Goal: Information Seeking & Learning: Compare options

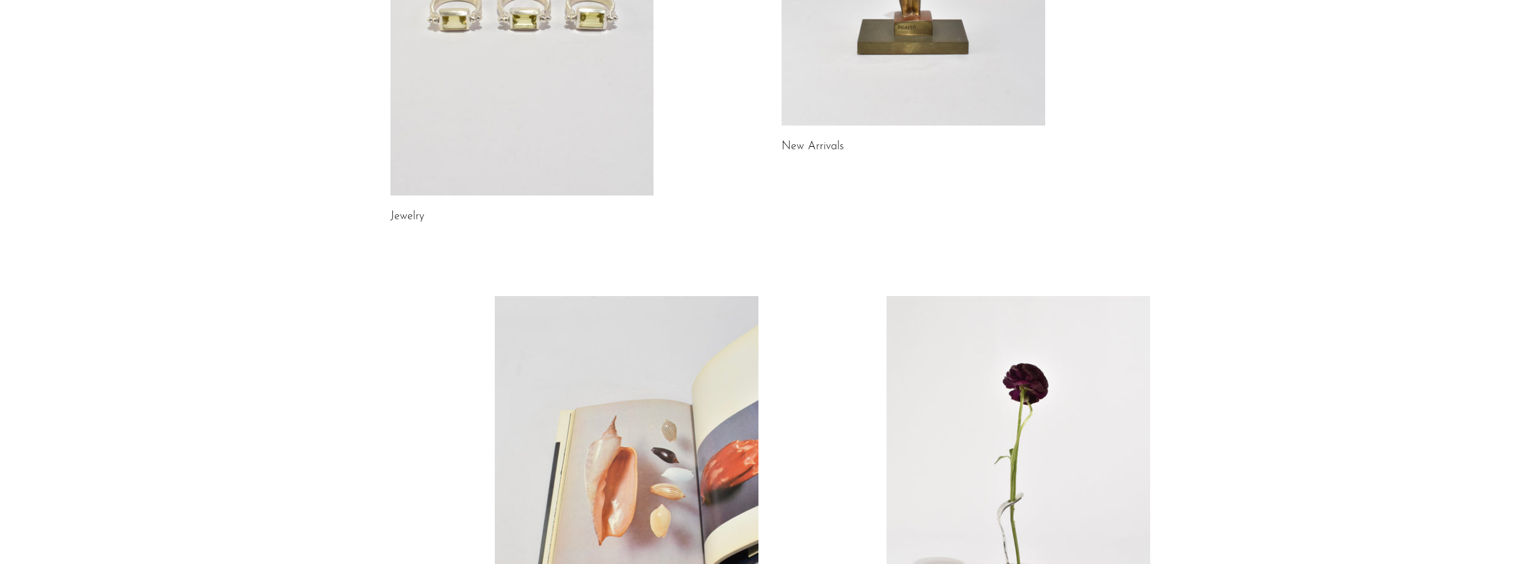
scroll to position [89, 0]
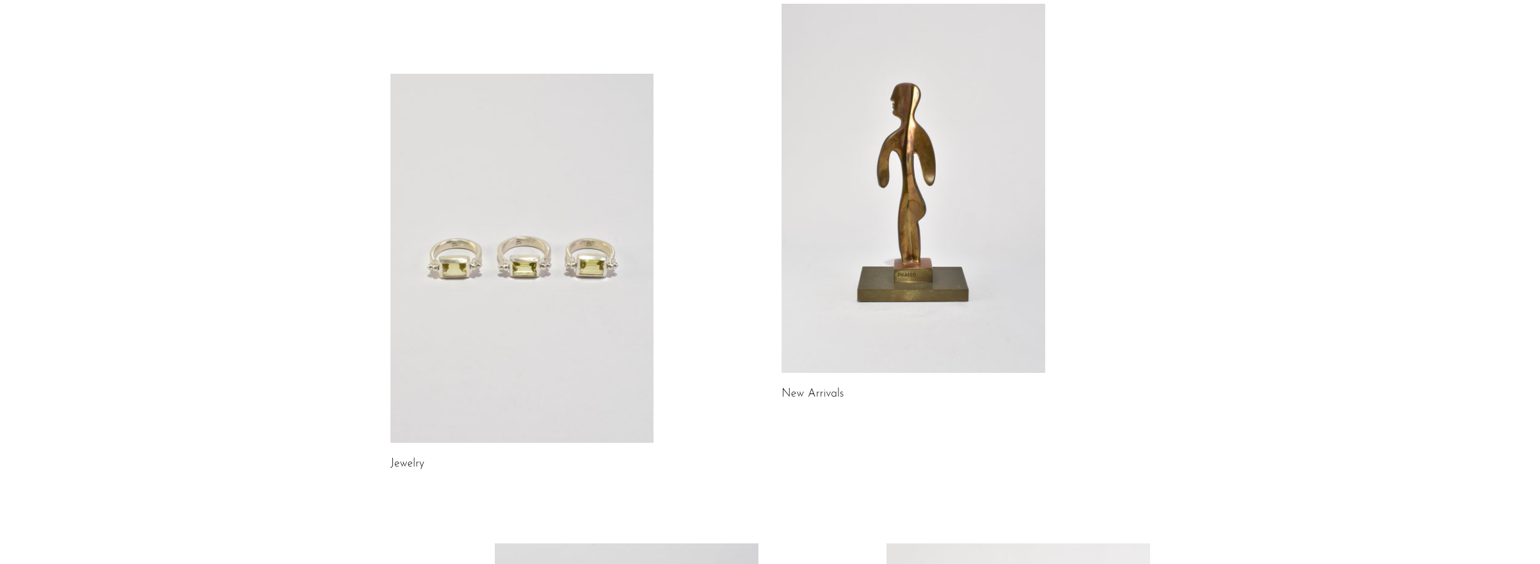
click at [555, 270] on link at bounding box center [522, 258] width 264 height 369
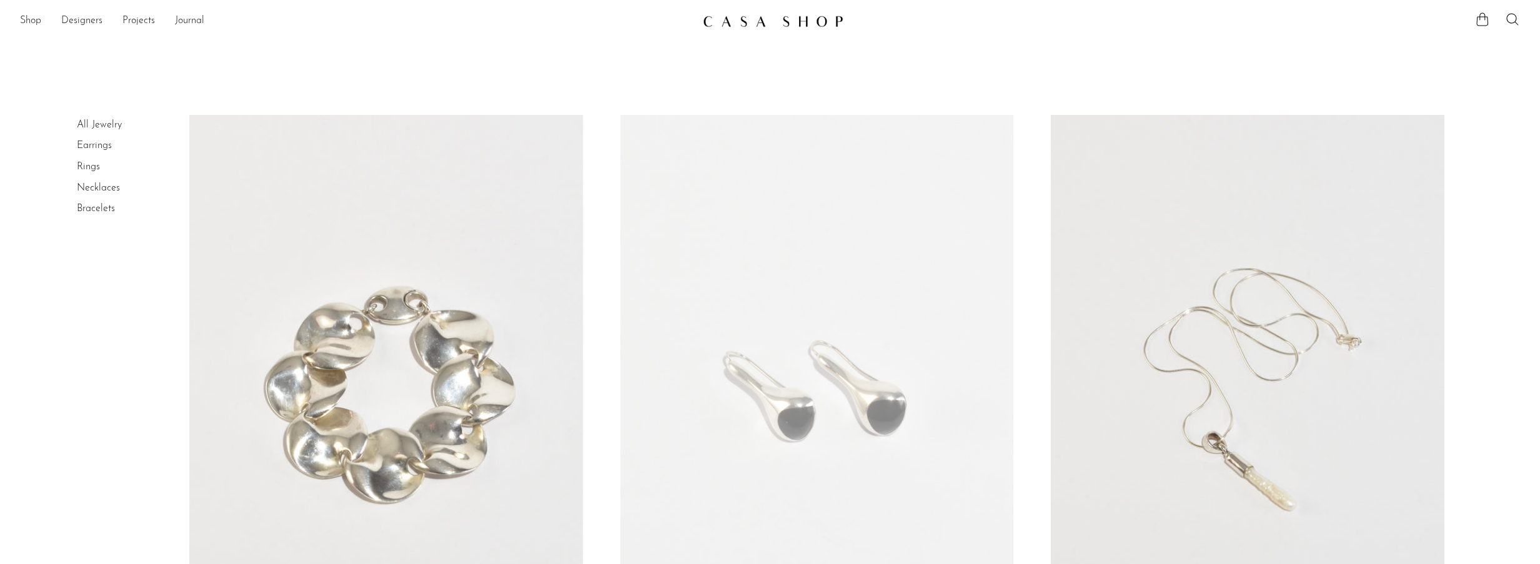
click at [1158, 360] on link at bounding box center [1247, 390] width 393 height 550
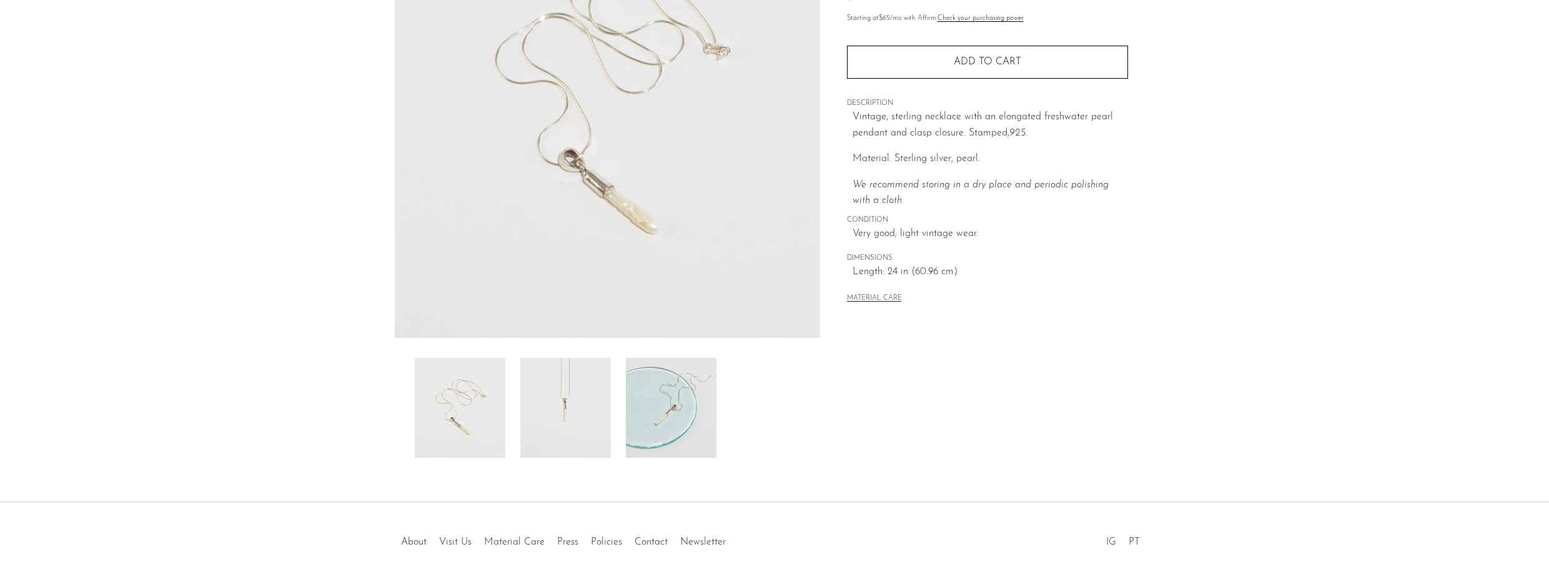
scroll to position [249, 0]
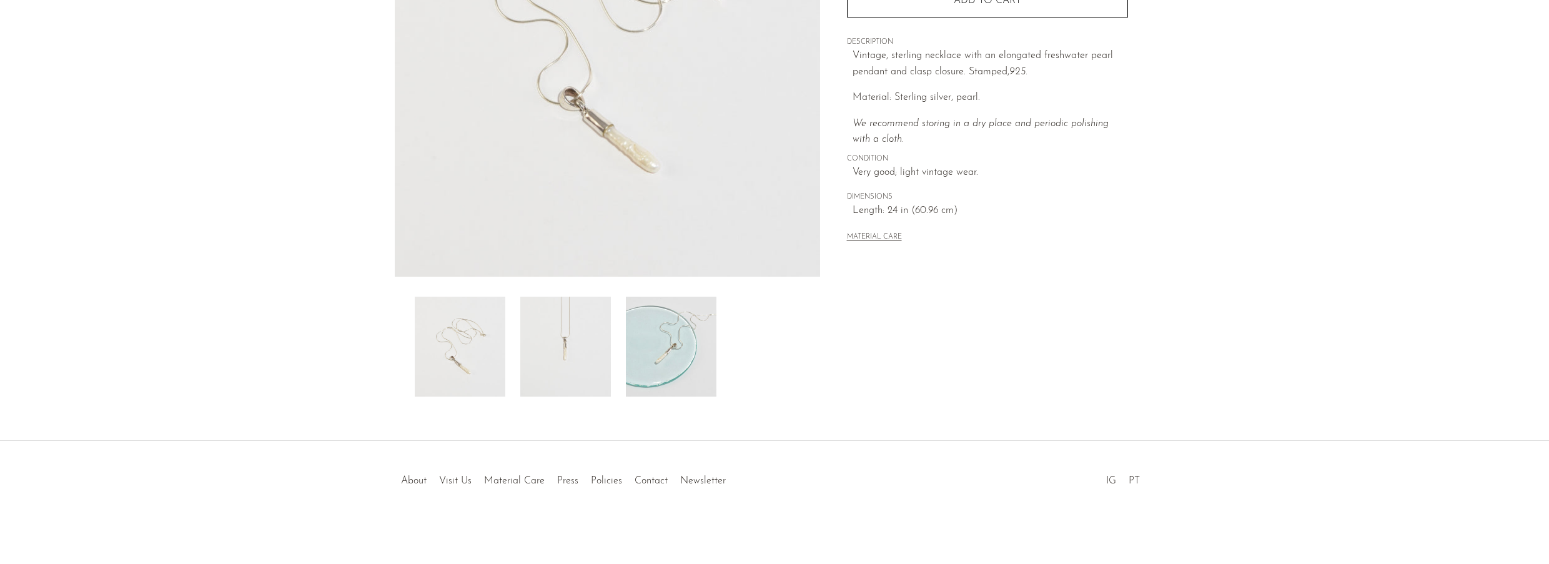
click at [566, 335] on img at bounding box center [565, 347] width 91 height 100
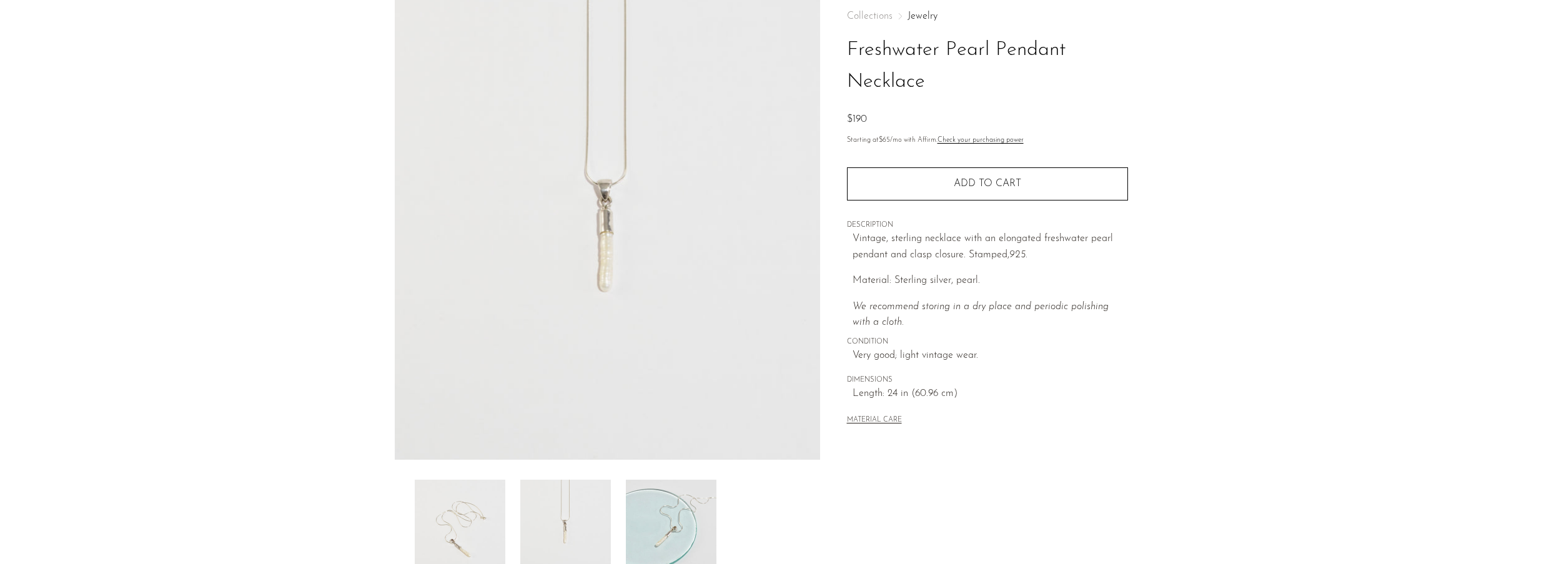
scroll to position [62, 0]
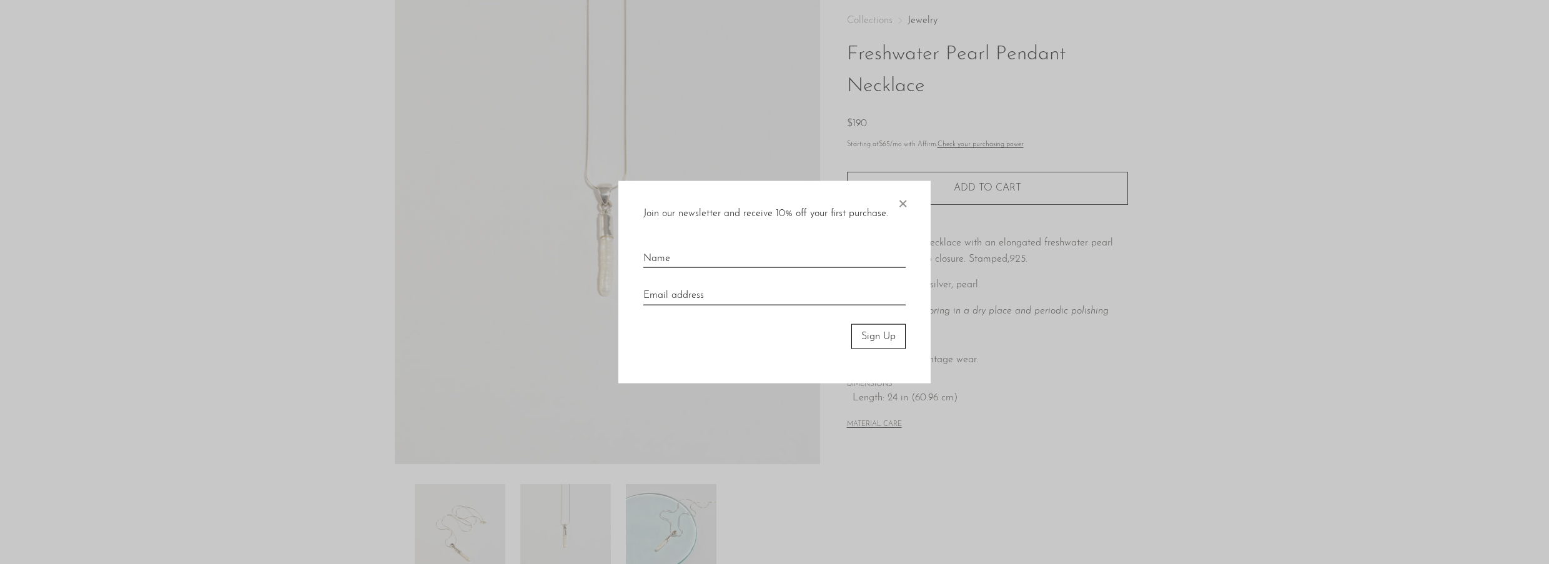
click at [904, 201] on span "×" at bounding box center [902, 201] width 12 height 40
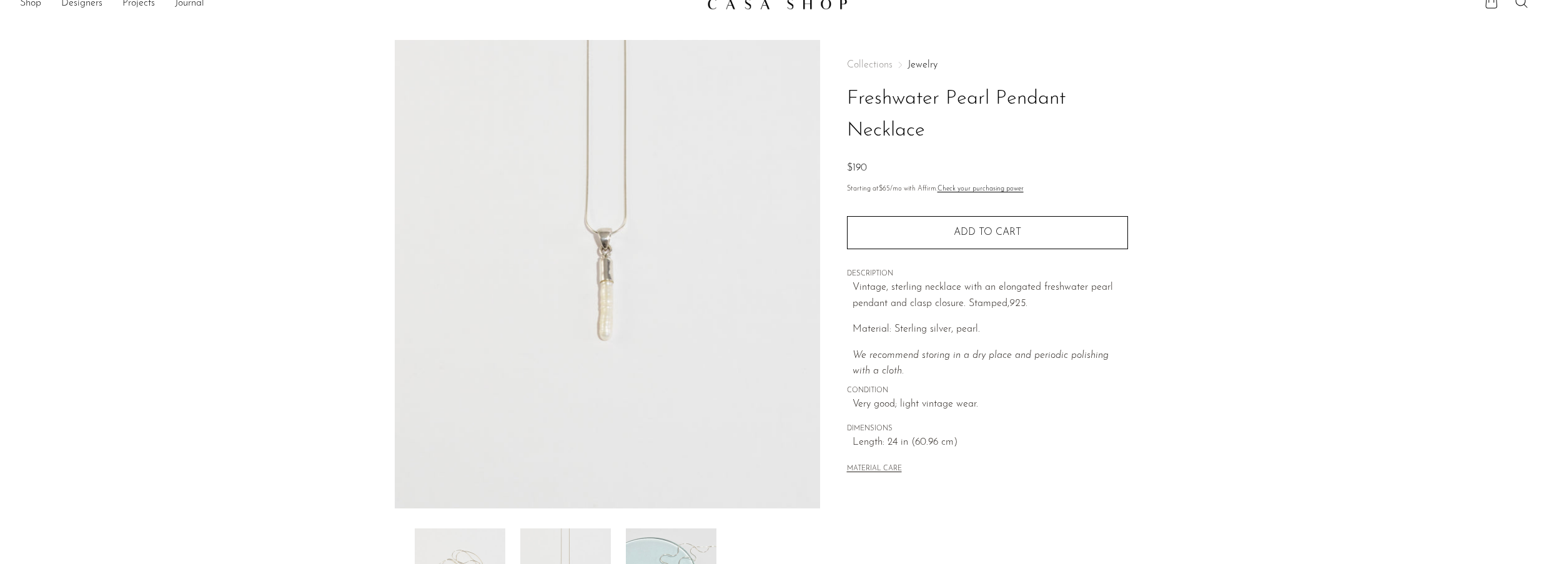
scroll to position [0, 0]
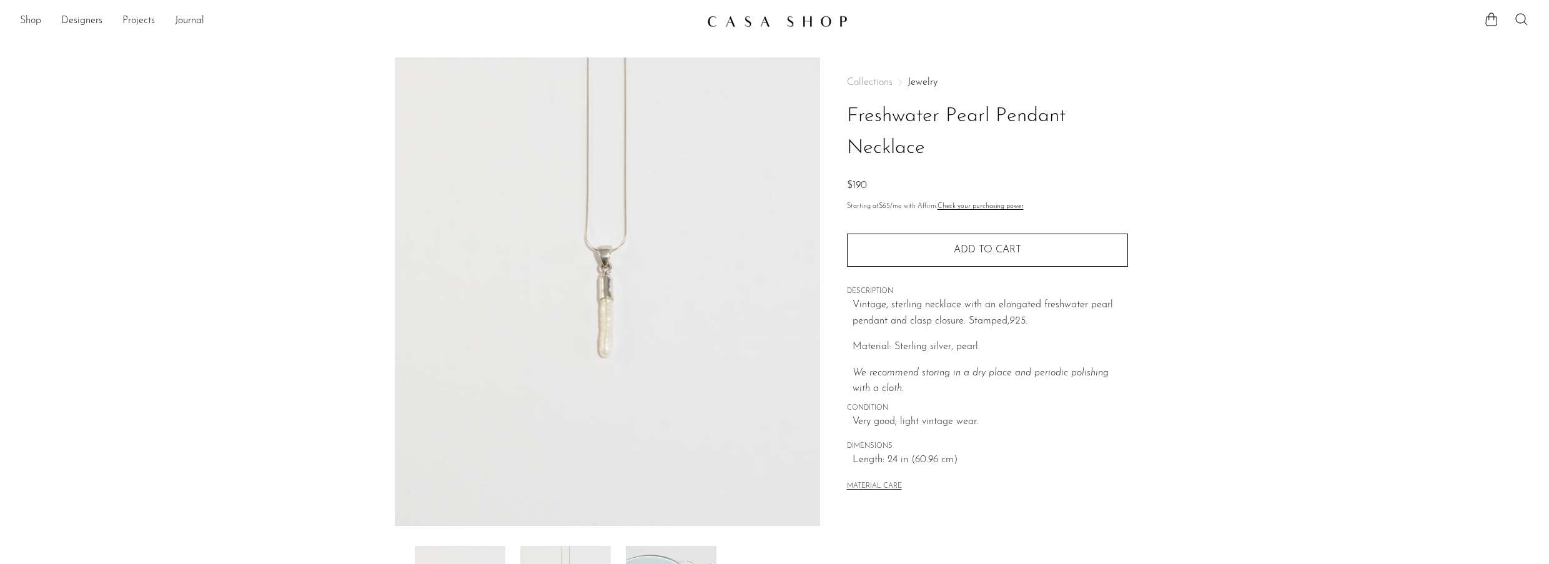
click at [30, 17] on link "Shop" at bounding box center [30, 21] width 21 height 16
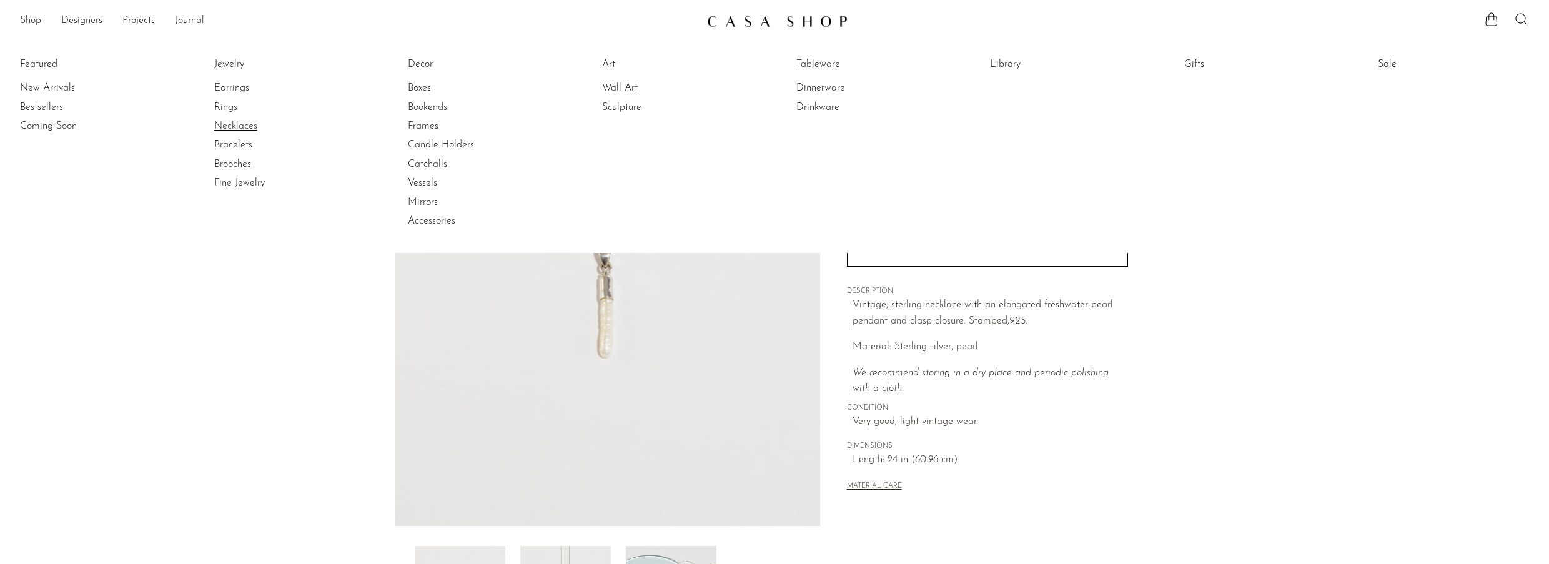
click at [235, 121] on link "Necklaces" at bounding box center [261, 126] width 94 height 14
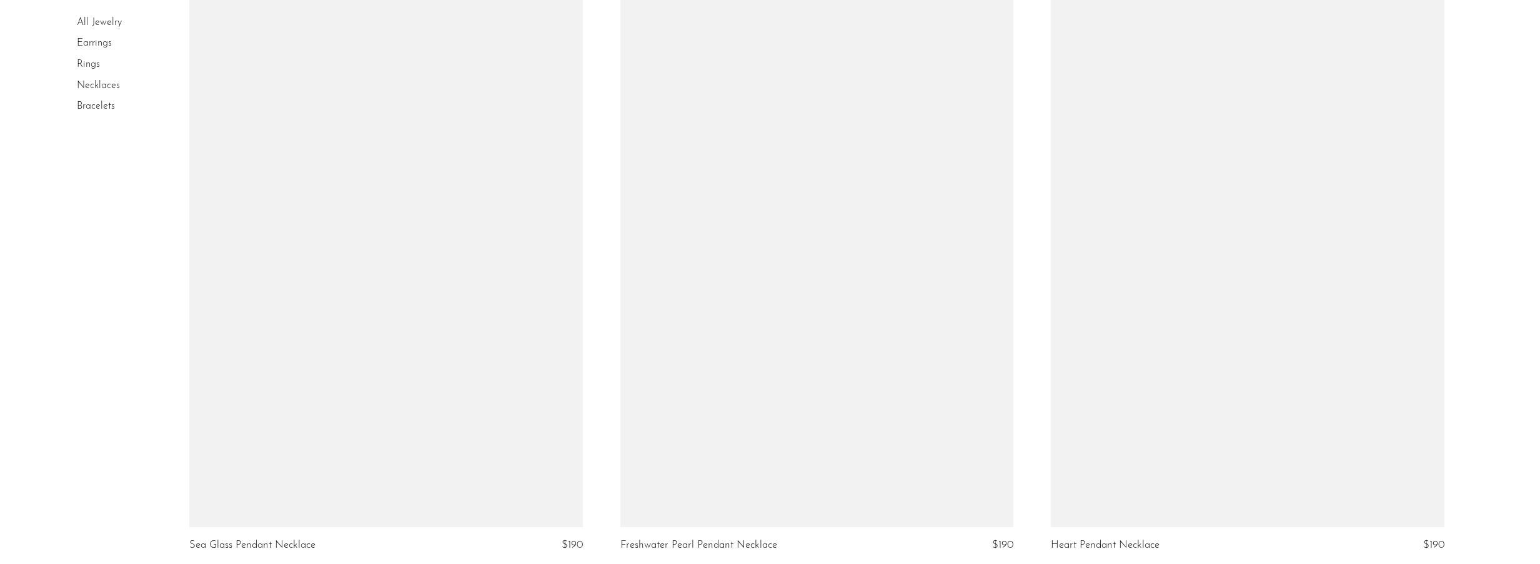
scroll to position [937, 0]
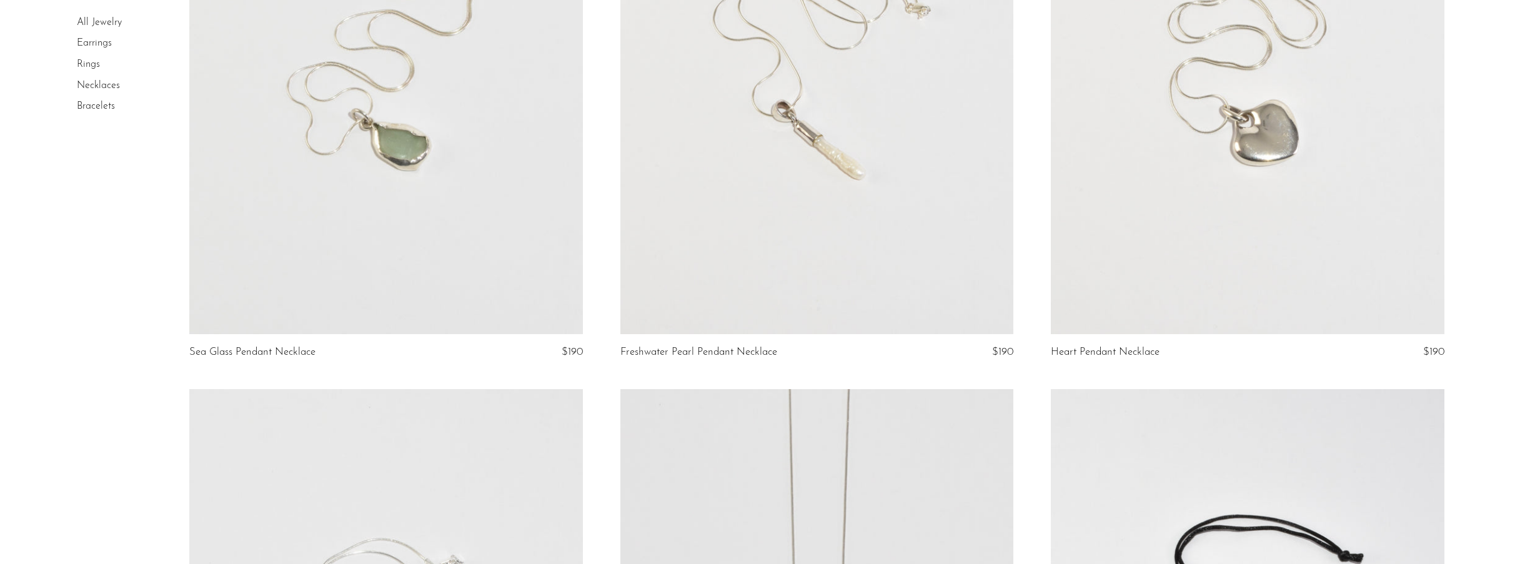
click at [376, 177] on link at bounding box center [385, 58] width 393 height 550
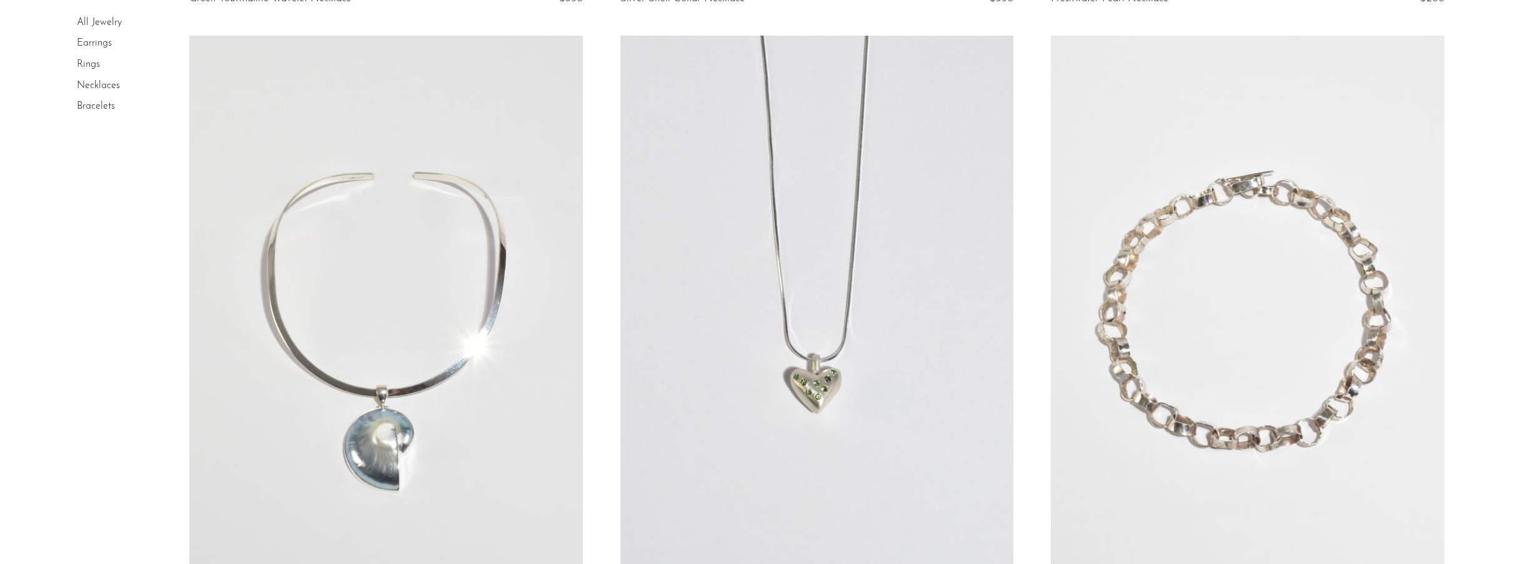
scroll to position [7110, 0]
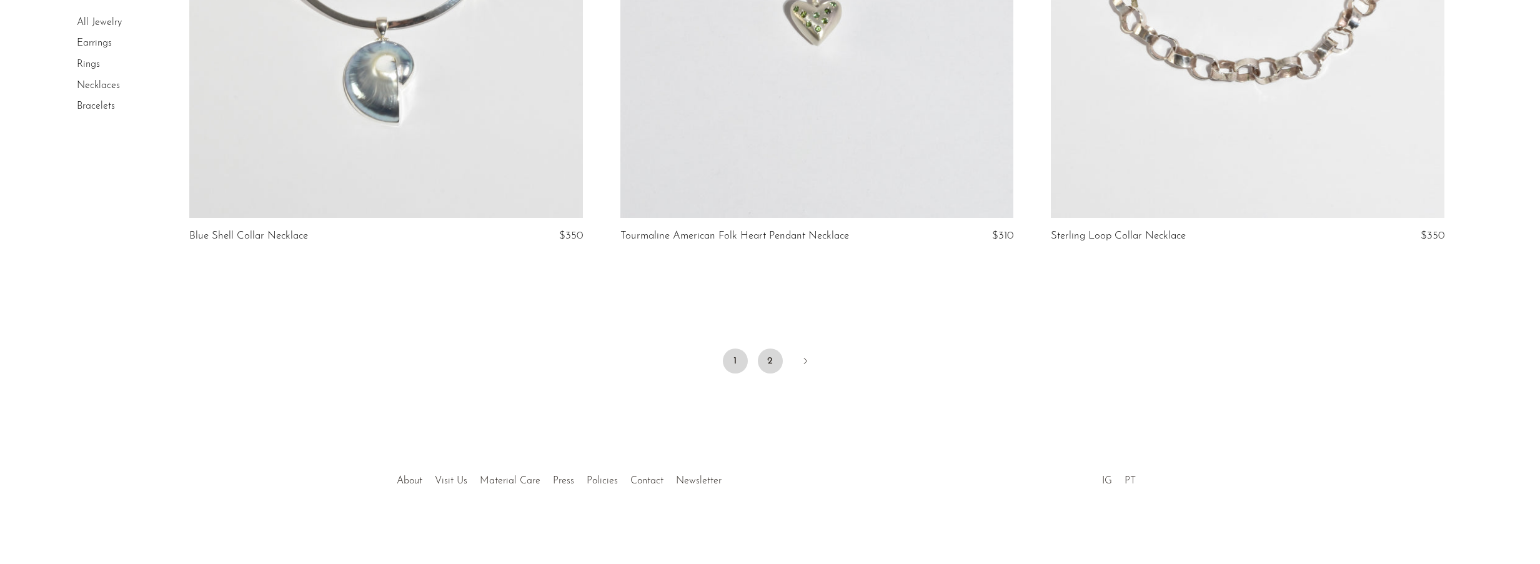
click at [770, 361] on link "2" at bounding box center [770, 361] width 25 height 25
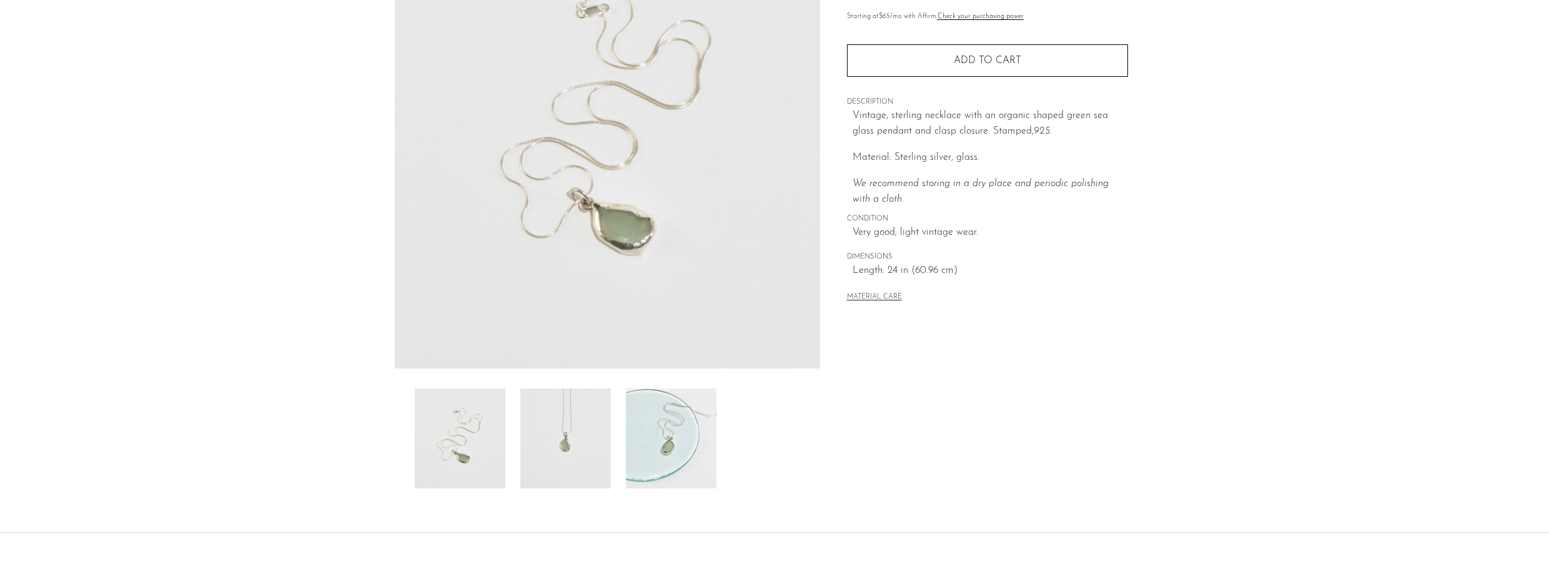
scroll to position [249, 0]
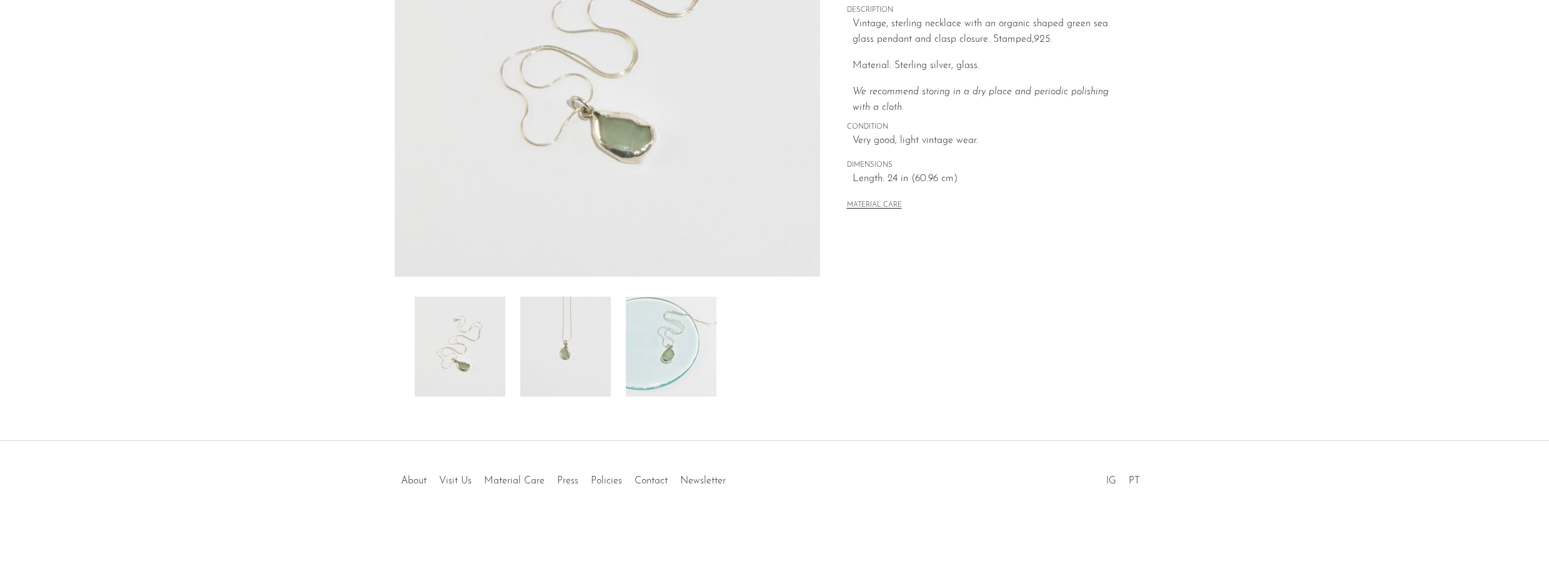
click at [653, 349] on img at bounding box center [671, 347] width 91 height 100
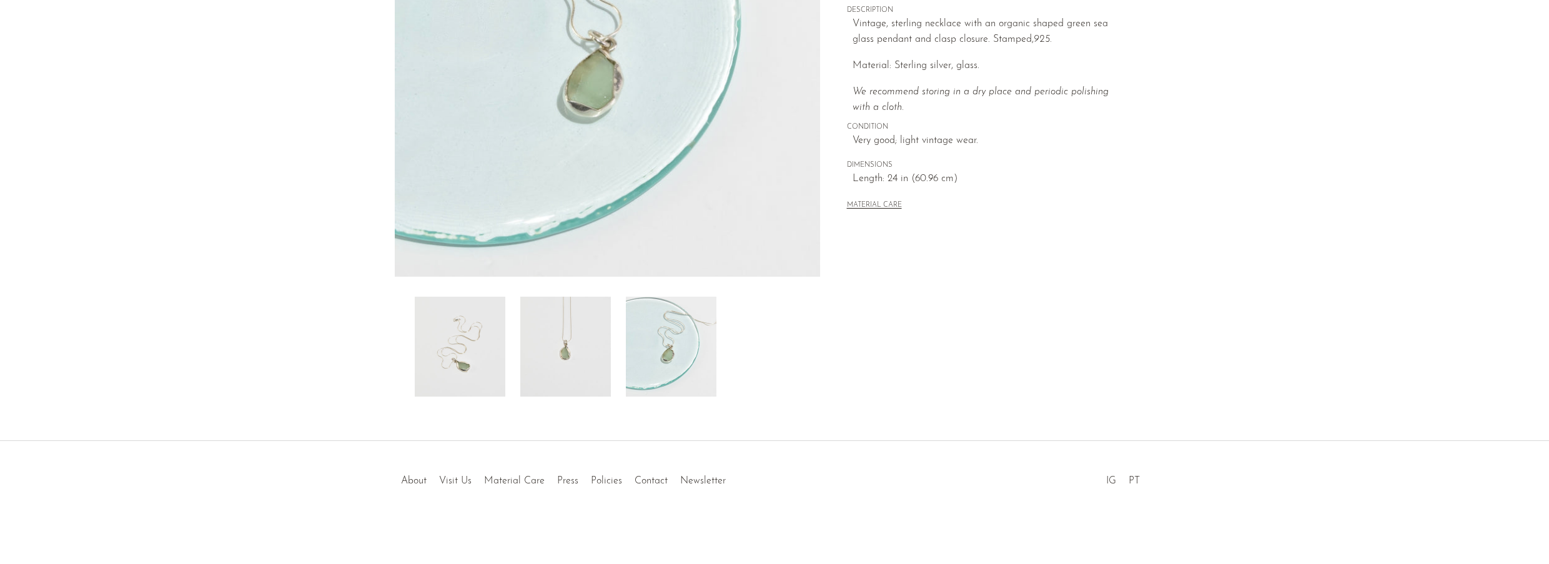
click at [614, 346] on div at bounding box center [607, 347] width 385 height 100
click at [549, 341] on img at bounding box center [565, 347] width 91 height 100
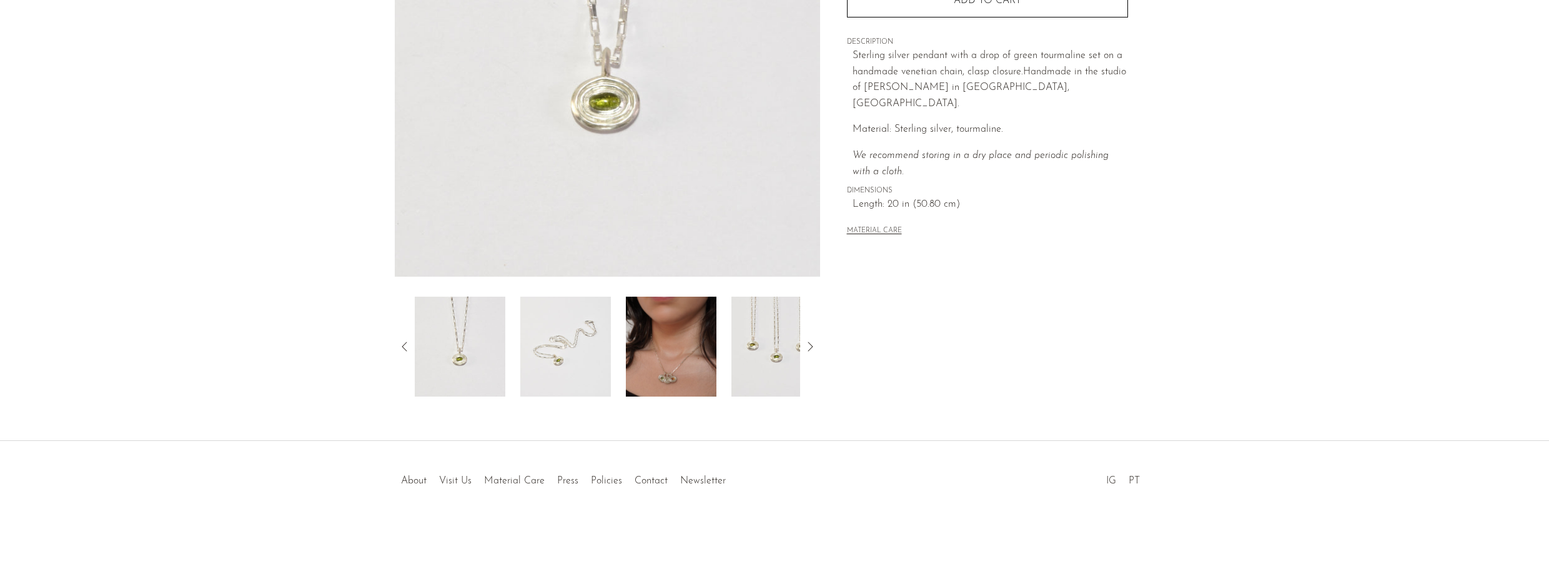
click at [651, 372] on img at bounding box center [671, 347] width 91 height 100
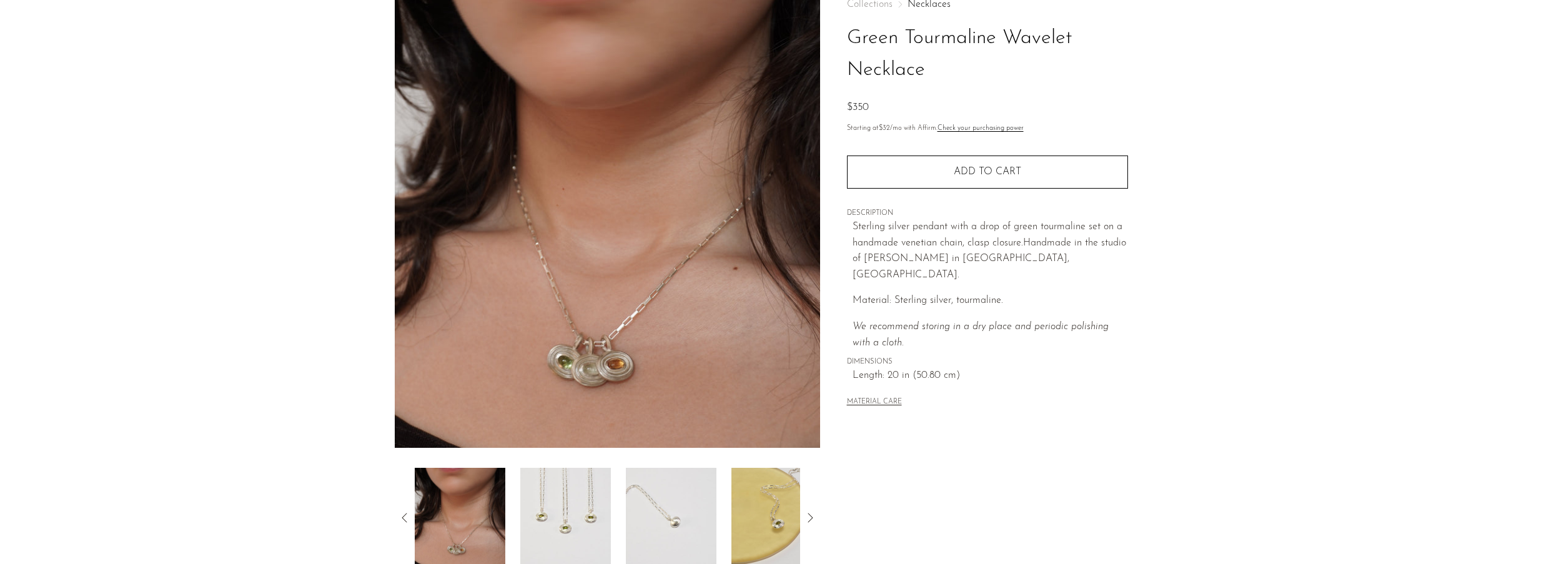
scroll to position [62, 0]
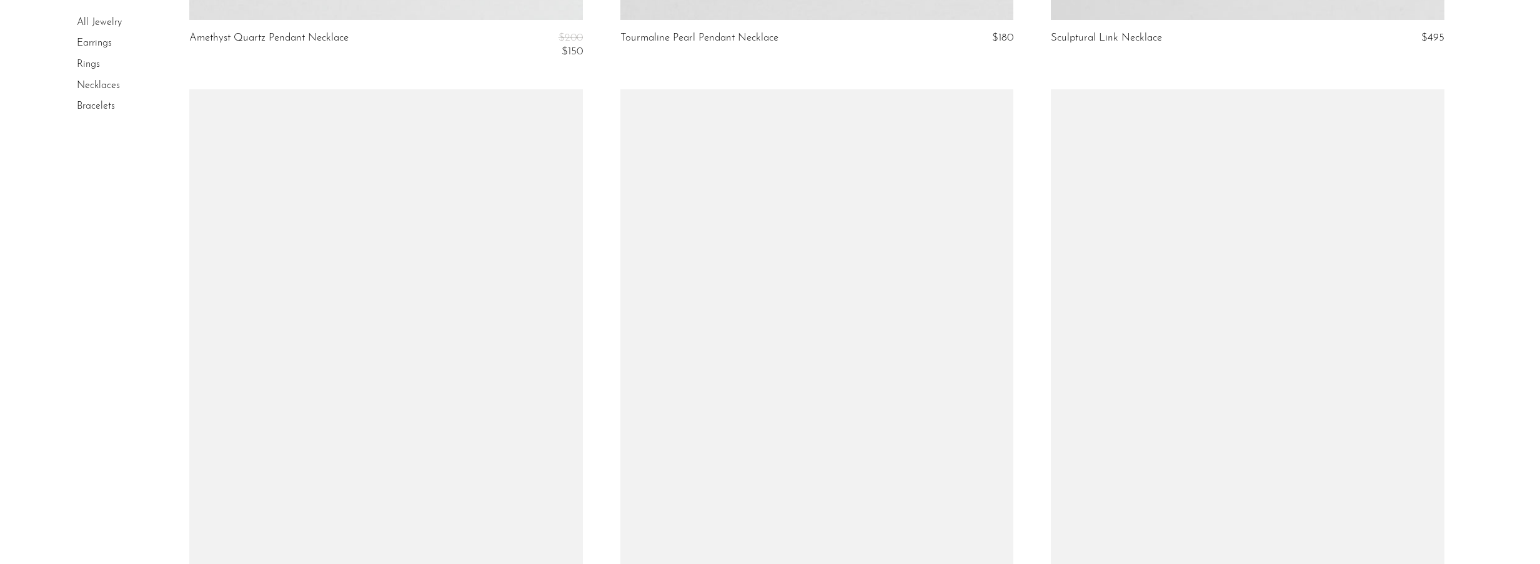
scroll to position [644, 0]
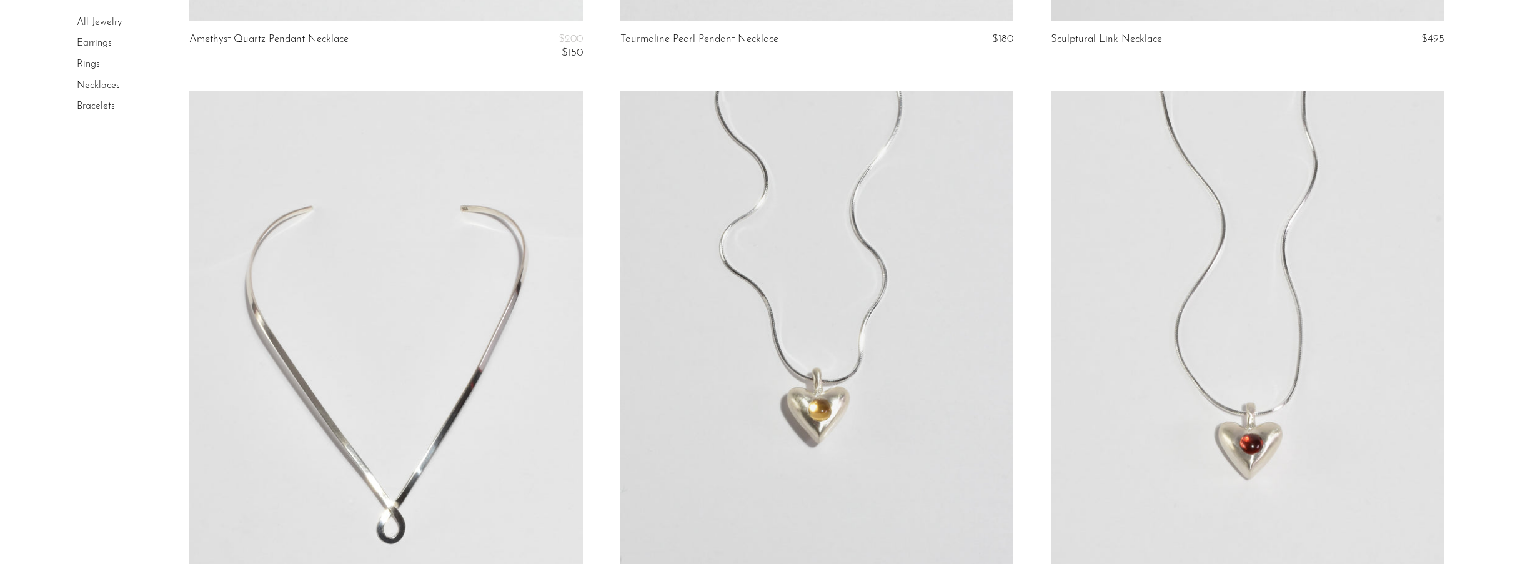
click at [97, 41] on link "Earrings" at bounding box center [94, 44] width 35 height 10
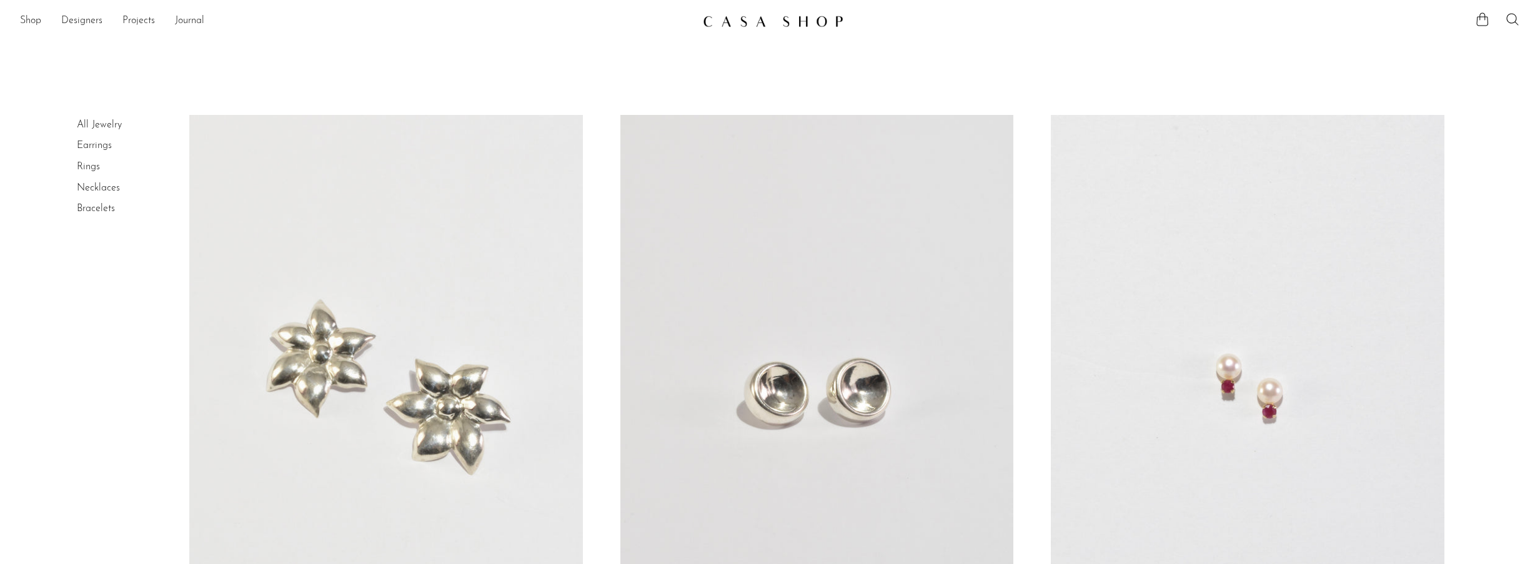
click at [844, 358] on link at bounding box center [816, 390] width 393 height 550
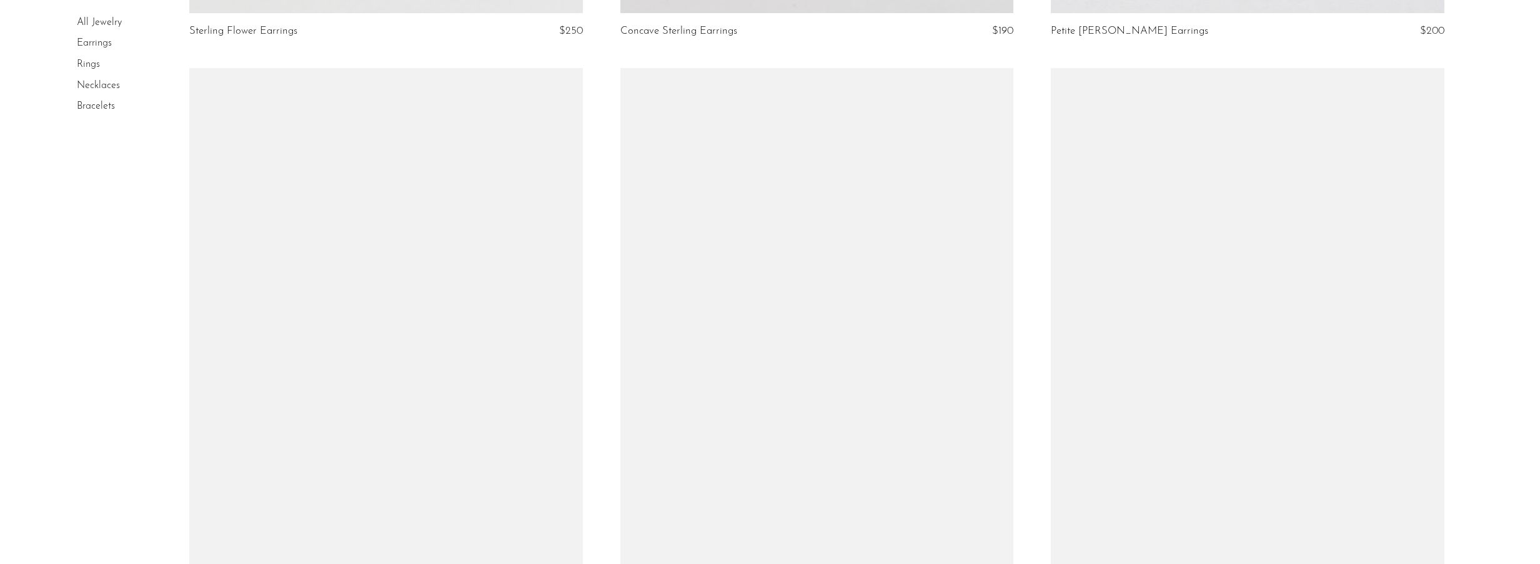
scroll to position [687, 0]
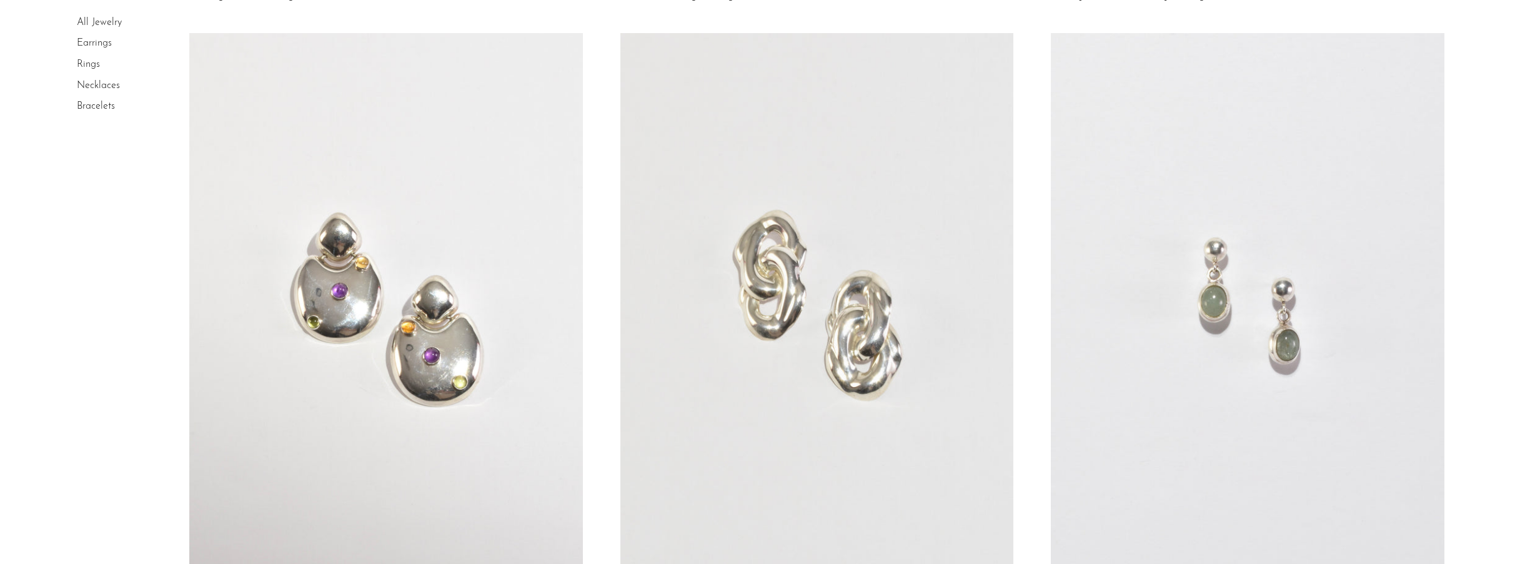
click at [1230, 229] on link at bounding box center [1247, 308] width 393 height 550
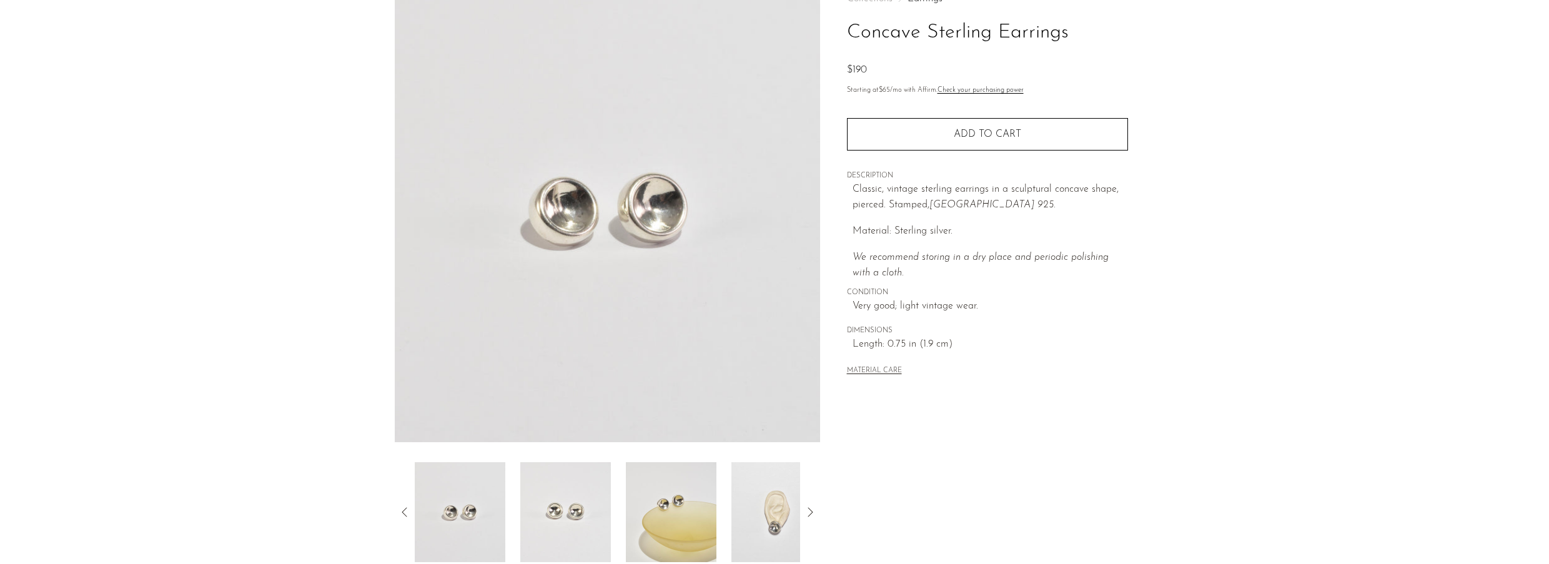
scroll to position [249, 0]
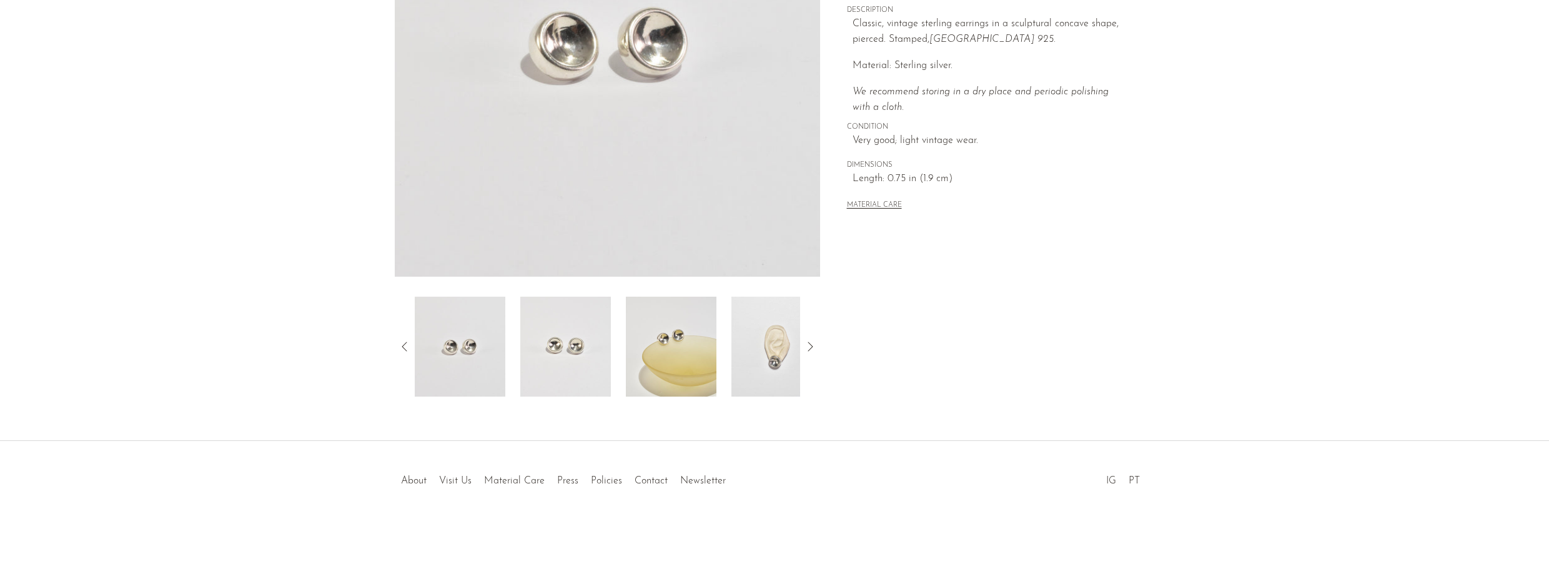
click at [679, 339] on img at bounding box center [671, 347] width 91 height 100
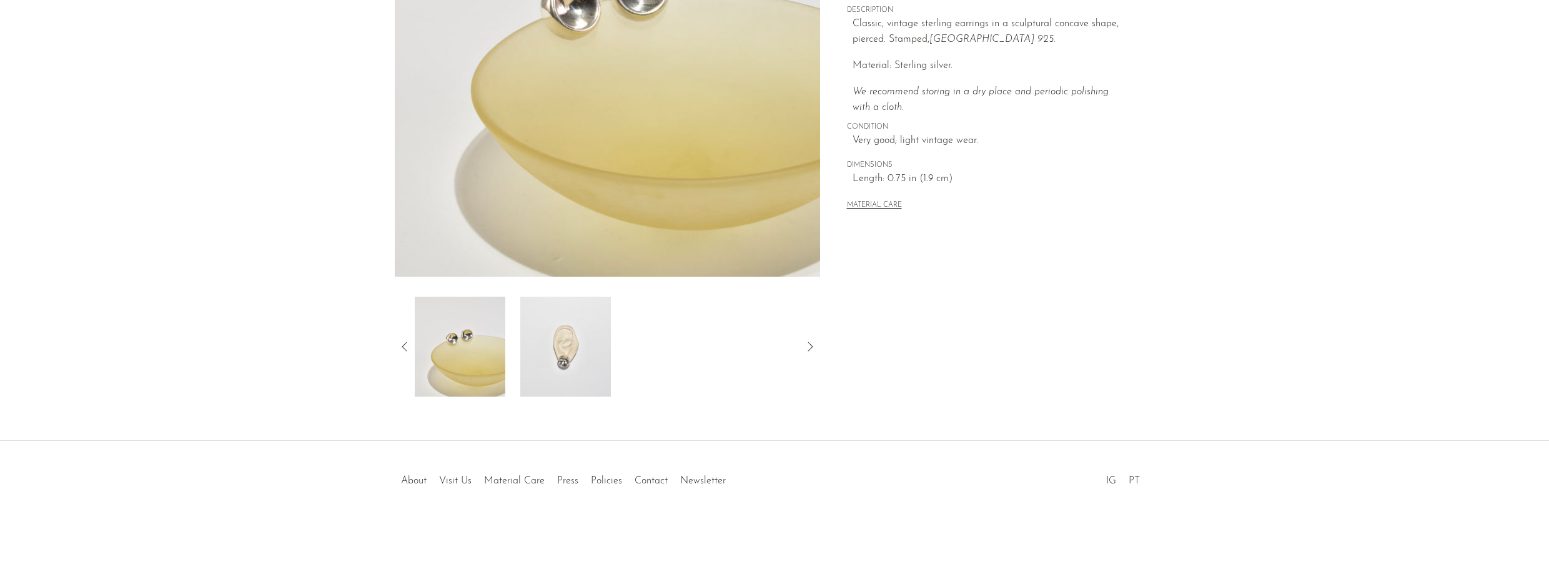
click at [595, 349] on img at bounding box center [565, 347] width 91 height 100
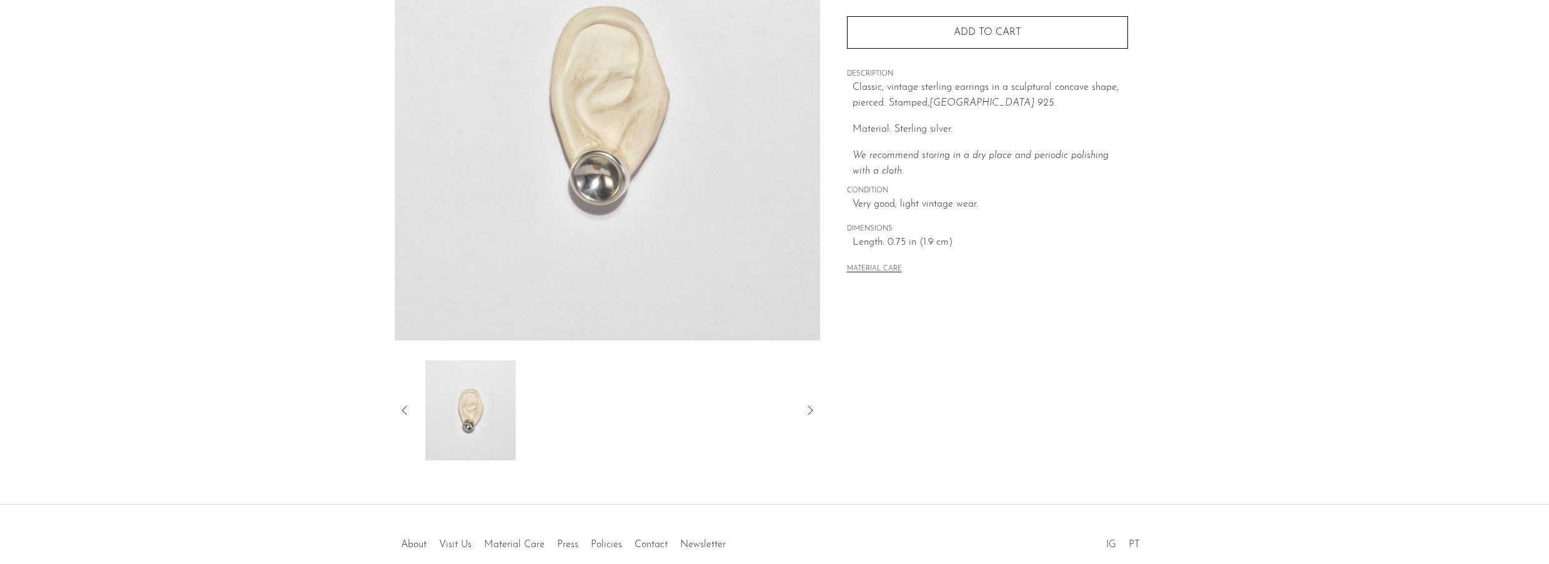
scroll to position [124, 0]
